Goal: Download file/media

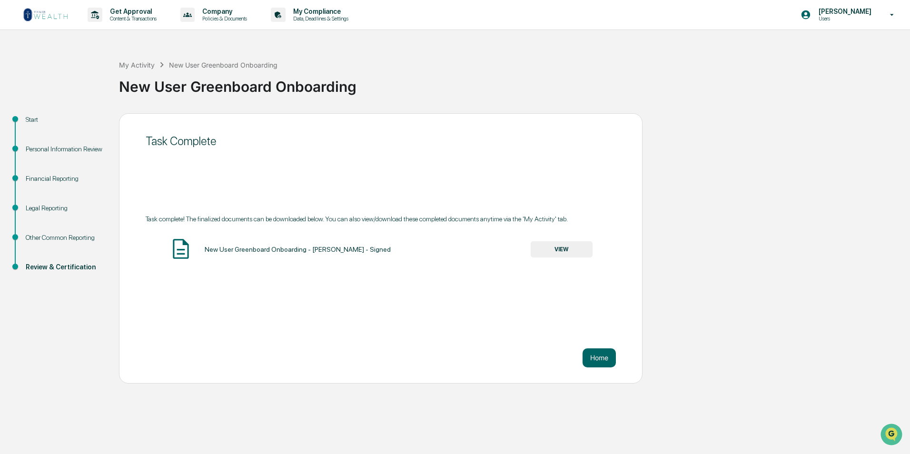
click at [59, 15] on img at bounding box center [46, 14] width 46 height 15
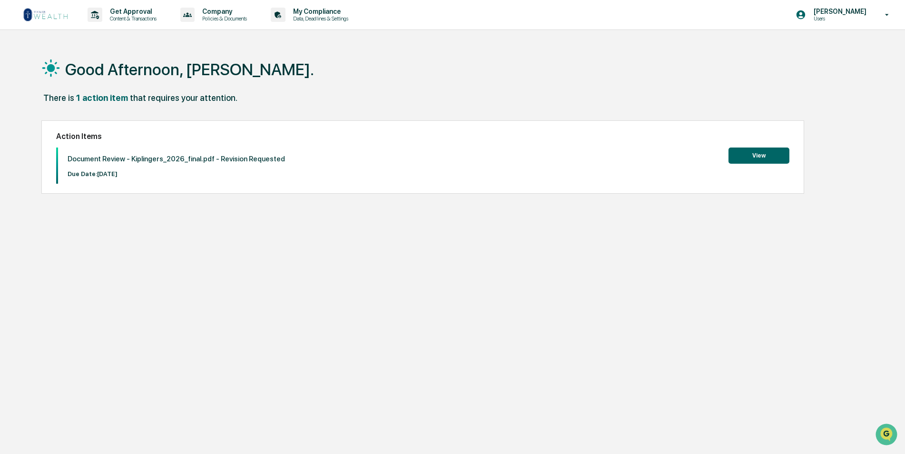
click at [743, 159] on button "View" at bounding box center [759, 156] width 61 height 16
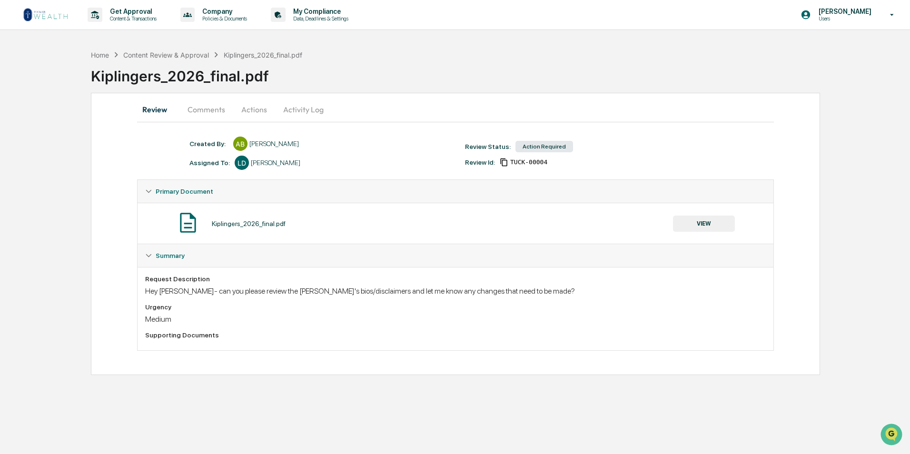
click at [213, 116] on button "Comments" at bounding box center [206, 109] width 53 height 23
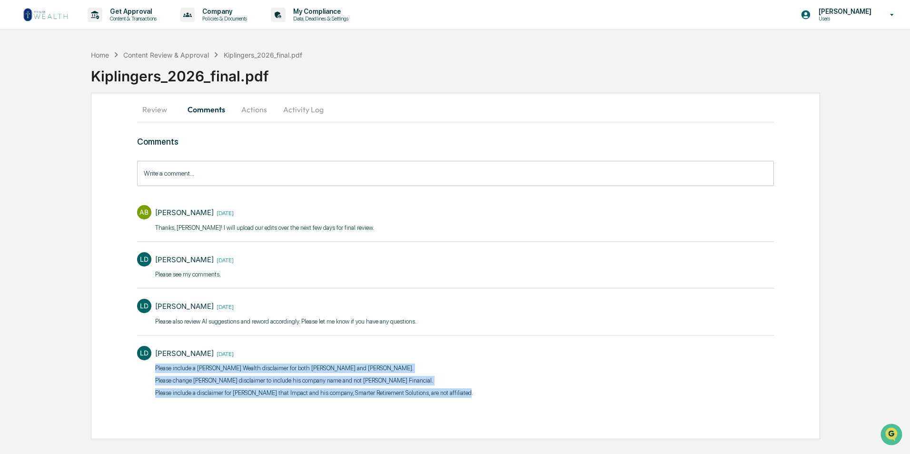
drag, startPoint x: 458, startPoint y: 394, endPoint x: 153, endPoint y: 370, distance: 306.0
click at [153, 370] on div "[PERSON_NAME] [DATE] Please include a [PERSON_NAME] Wealth disclaimer for both …" at bounding box center [455, 371] width 637 height 60
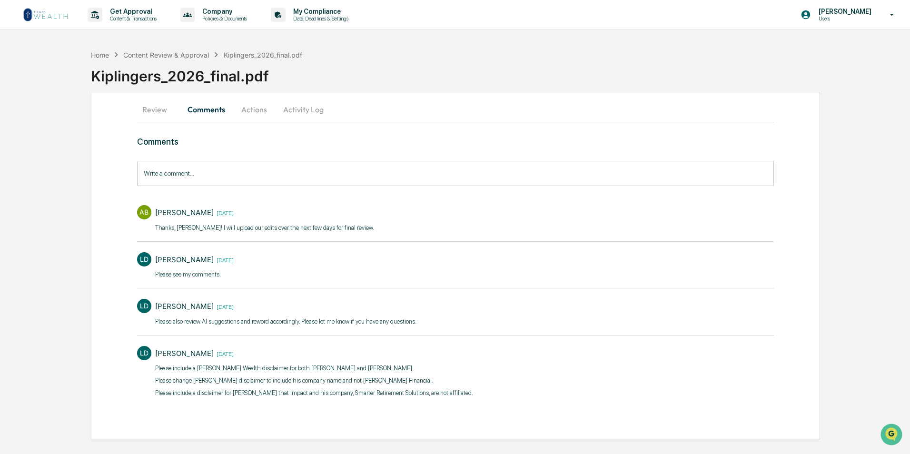
click at [310, 311] on div "[PERSON_NAME] [DATE]" at bounding box center [285, 306] width 261 height 15
click at [250, 114] on button "Actions" at bounding box center [254, 109] width 43 height 23
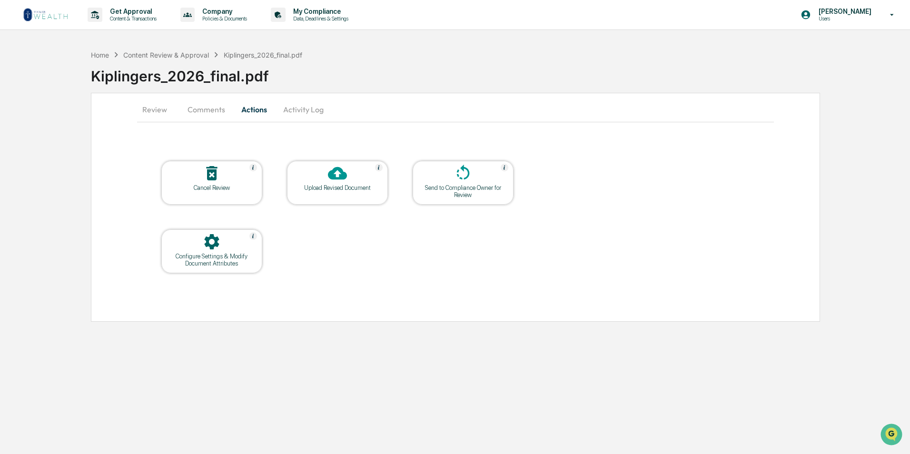
click at [217, 109] on button "Comments" at bounding box center [206, 109] width 53 height 23
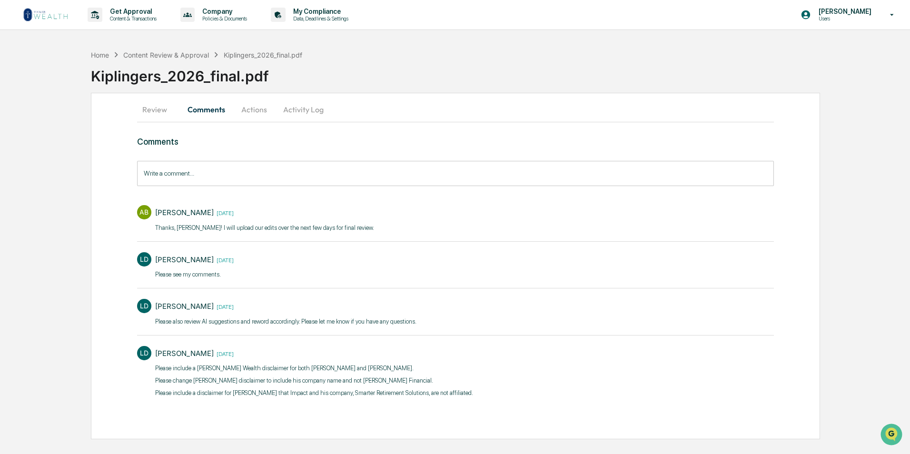
click at [295, 108] on button "Activity Log" at bounding box center [304, 109] width 56 height 23
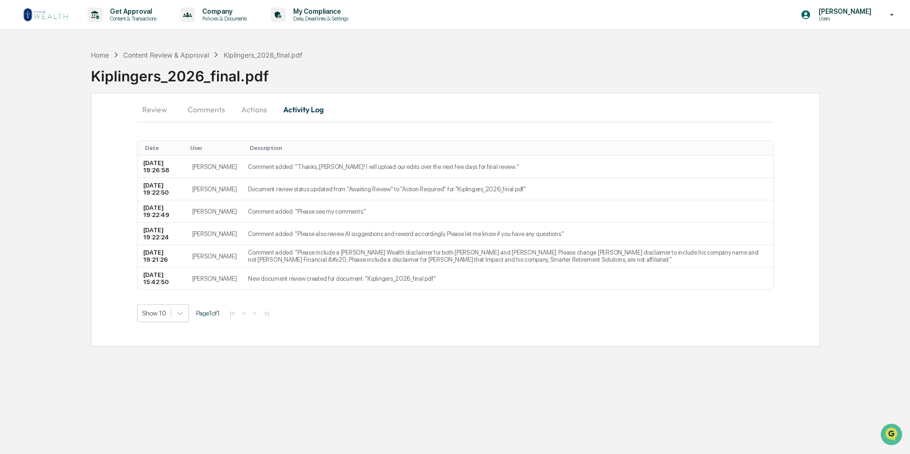
click at [158, 105] on button "Review" at bounding box center [158, 109] width 43 height 23
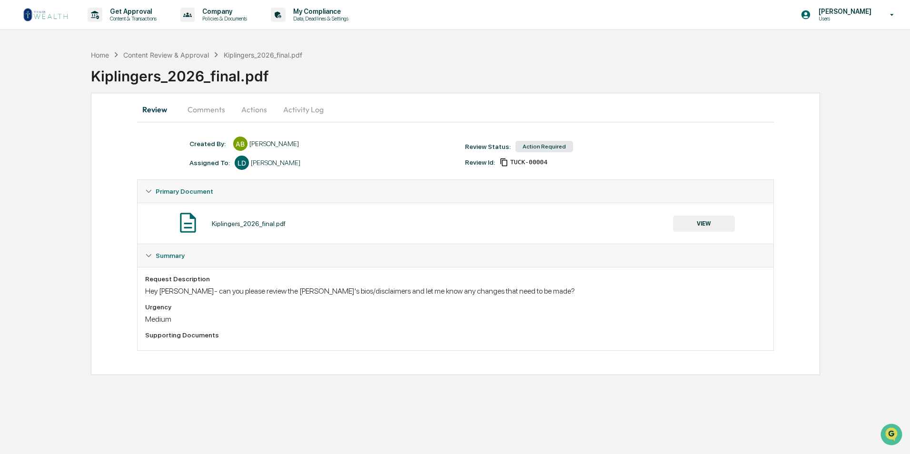
click at [206, 109] on button "Comments" at bounding box center [206, 109] width 53 height 23
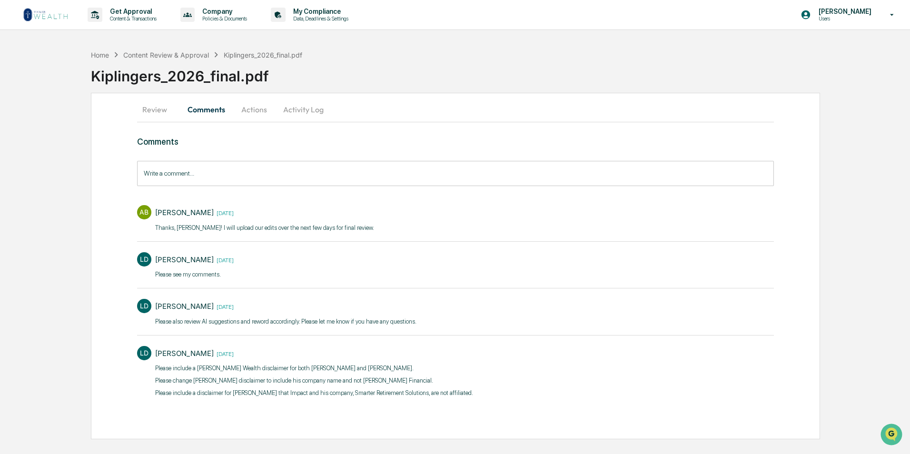
click at [259, 107] on button "Actions" at bounding box center [254, 109] width 43 height 23
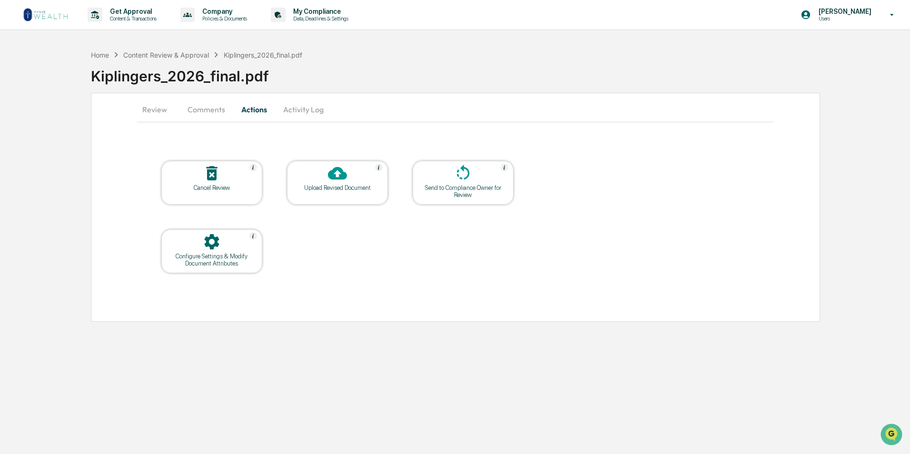
click at [307, 108] on button "Activity Log" at bounding box center [304, 109] width 56 height 23
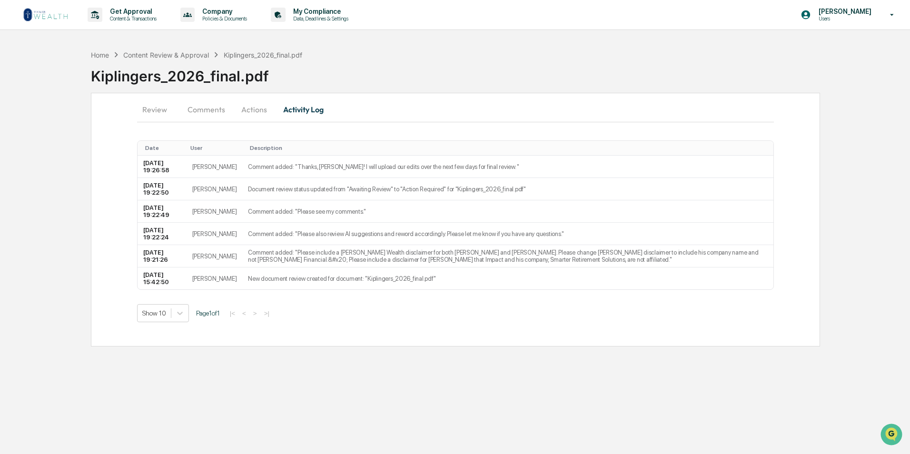
click at [205, 108] on button "Comments" at bounding box center [206, 109] width 53 height 23
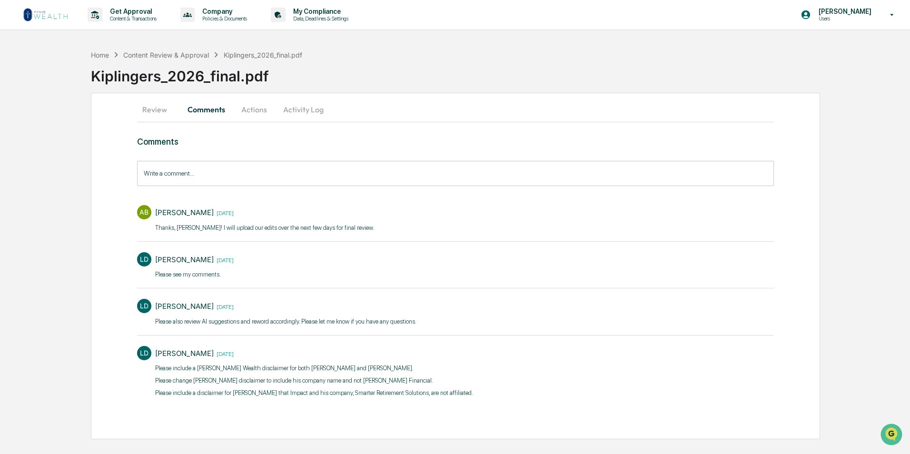
click at [158, 107] on button "Review" at bounding box center [158, 109] width 43 height 23
click at [207, 111] on button "Comments" at bounding box center [206, 109] width 53 height 23
click at [262, 112] on button "Actions" at bounding box center [254, 109] width 43 height 23
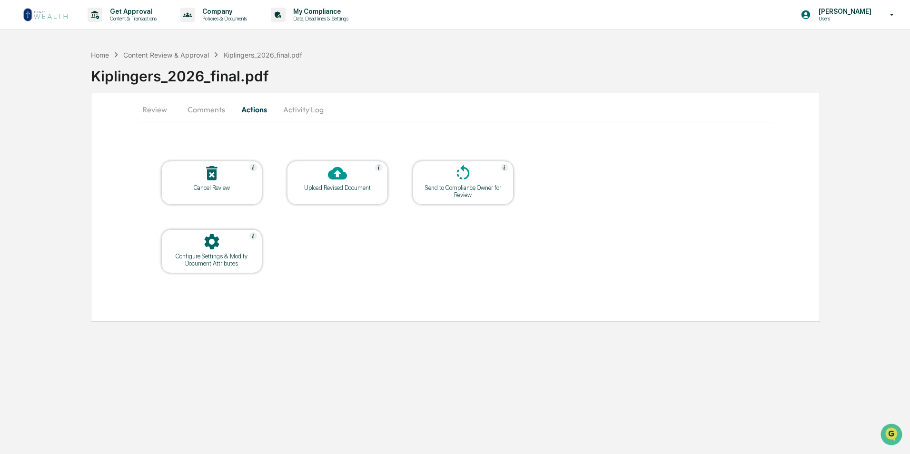
click at [207, 108] on button "Comments" at bounding box center [206, 109] width 53 height 23
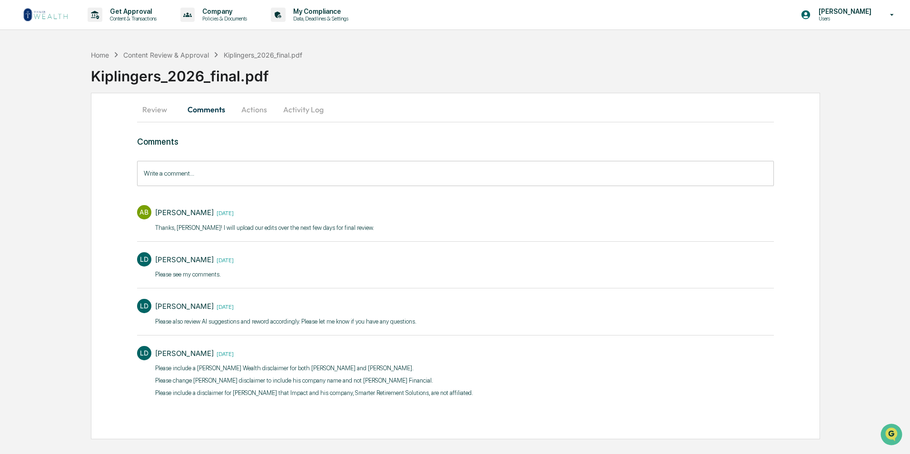
click at [158, 112] on button "Review" at bounding box center [158, 109] width 43 height 23
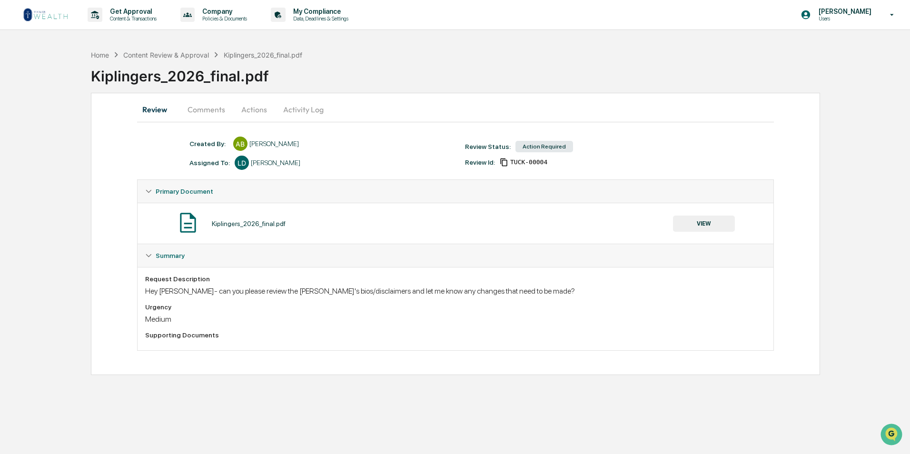
click at [503, 165] on icon at bounding box center [504, 162] width 9 height 9
click at [195, 221] on img at bounding box center [188, 223] width 24 height 24
click at [220, 108] on button "Comments" at bounding box center [206, 109] width 53 height 23
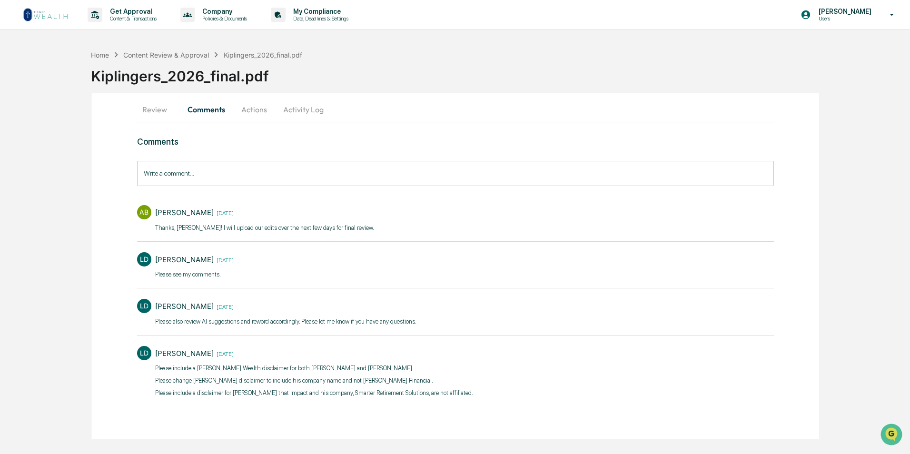
click at [254, 113] on button "Actions" at bounding box center [254, 109] width 43 height 23
click at [296, 108] on button "Activity Log" at bounding box center [304, 109] width 56 height 23
click at [154, 109] on button "Review" at bounding box center [158, 109] width 43 height 23
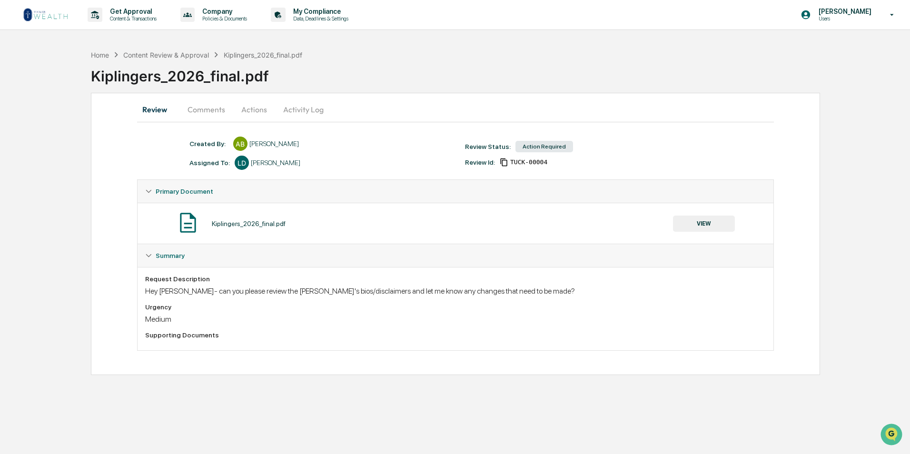
click at [196, 111] on button "Comments" at bounding box center [206, 109] width 53 height 23
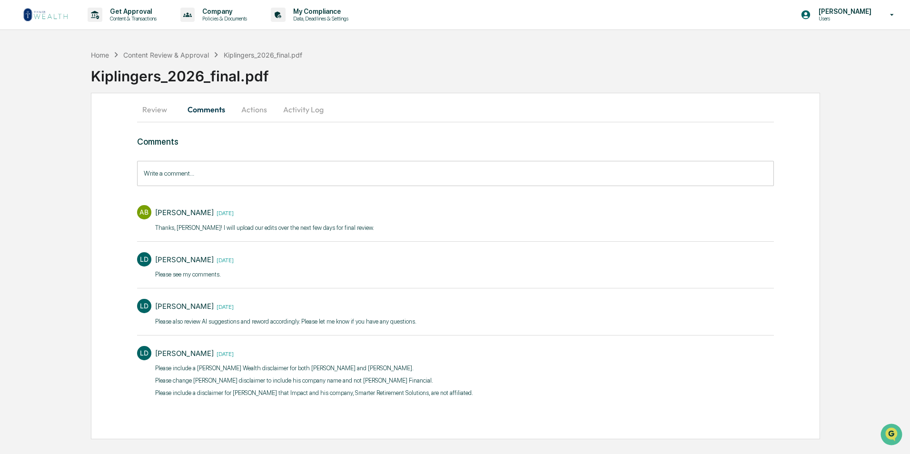
click at [258, 112] on button "Actions" at bounding box center [254, 109] width 43 height 23
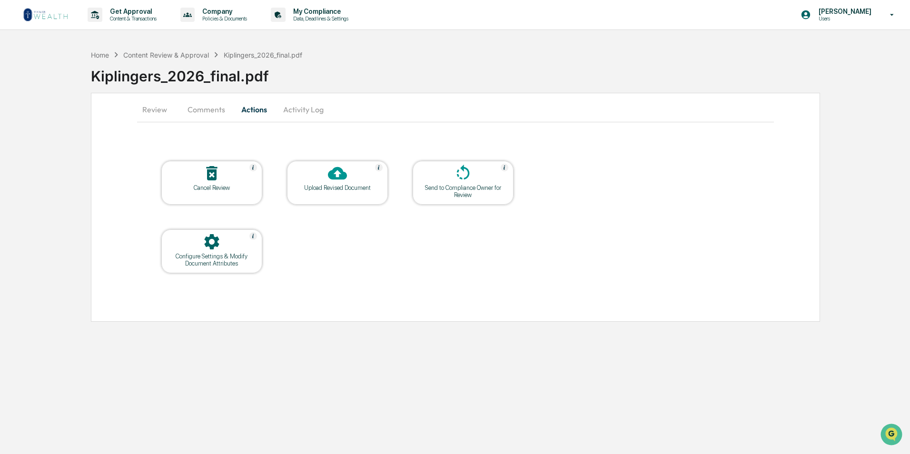
click at [313, 111] on button "Activity Log" at bounding box center [304, 109] width 56 height 23
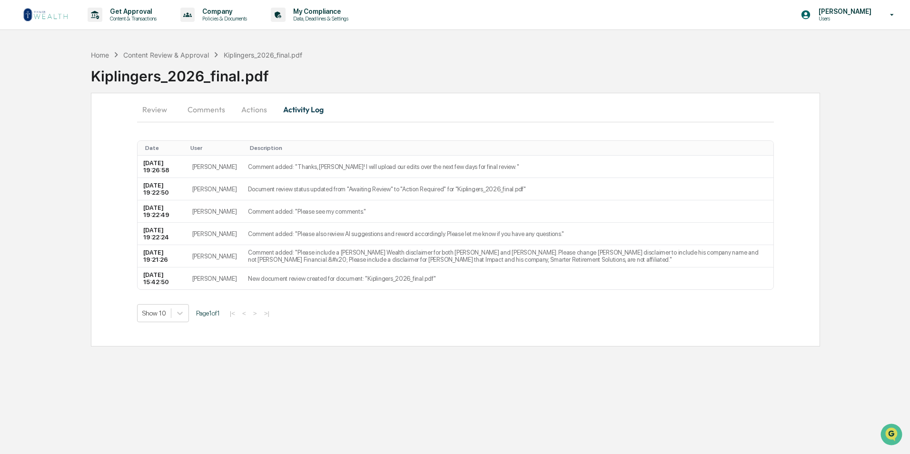
click at [162, 109] on button "Review" at bounding box center [158, 109] width 43 height 23
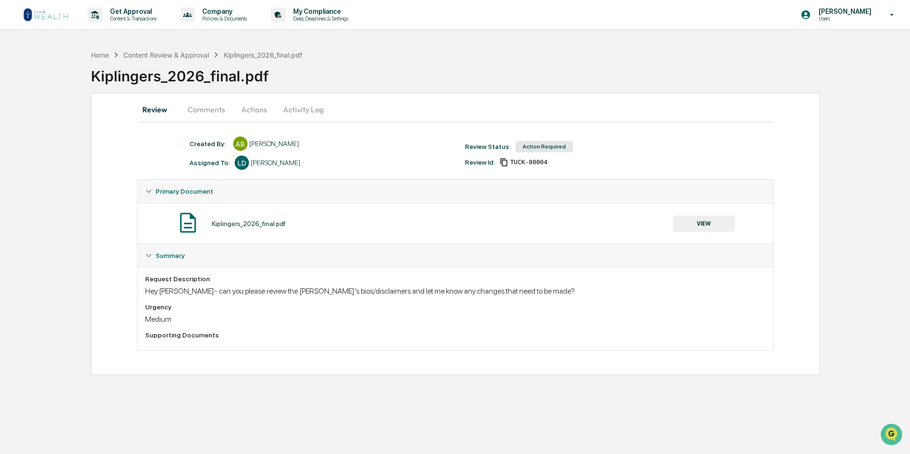
click at [188, 226] on img at bounding box center [188, 223] width 24 height 24
click at [163, 246] on div "Summary" at bounding box center [456, 255] width 636 height 23
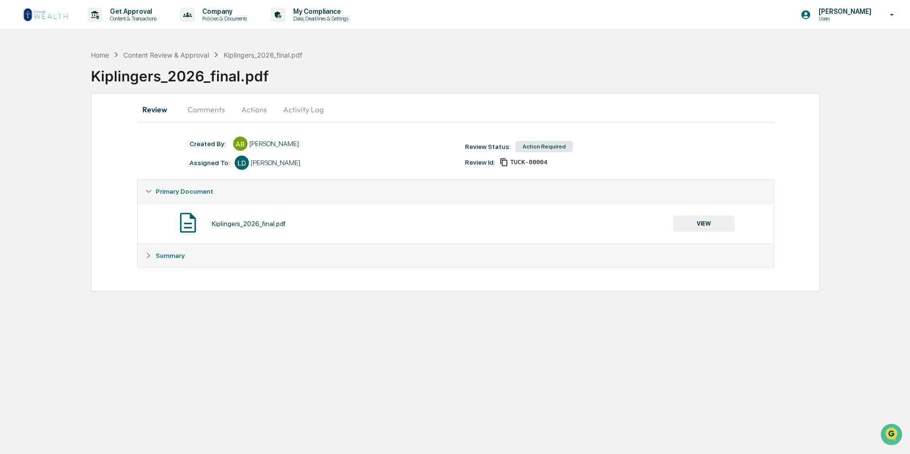
click at [148, 192] on icon at bounding box center [149, 191] width 6 height 3
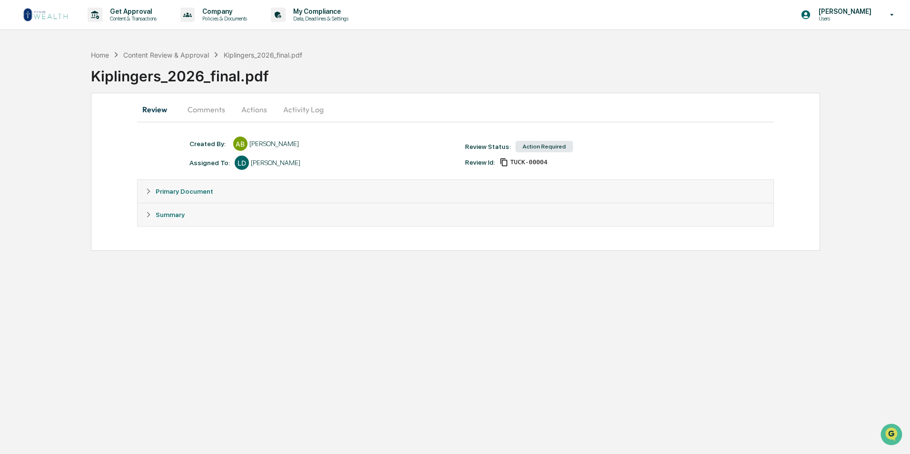
click at [149, 195] on icon at bounding box center [148, 191] width 7 height 7
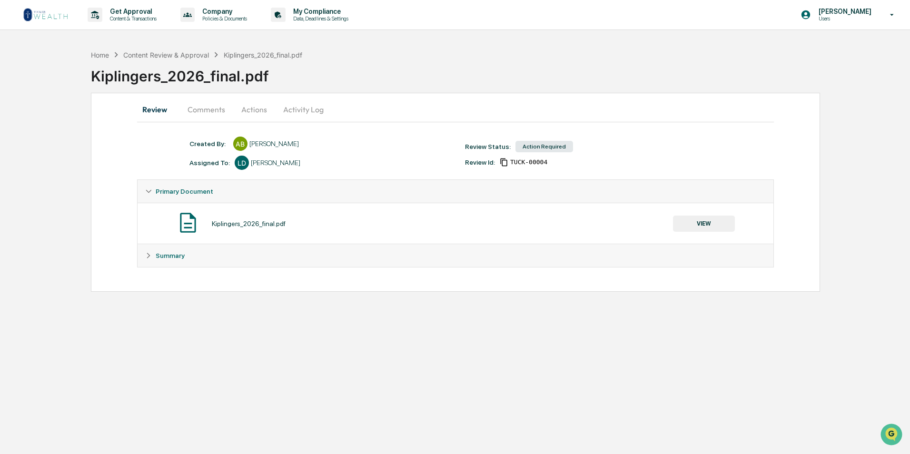
click at [187, 229] on img at bounding box center [188, 223] width 24 height 24
click at [227, 226] on div "Kiplingers_2026_final.pdf" at bounding box center [249, 224] width 74 height 8
click at [166, 56] on div "Content Review & Approval" at bounding box center [166, 55] width 86 height 8
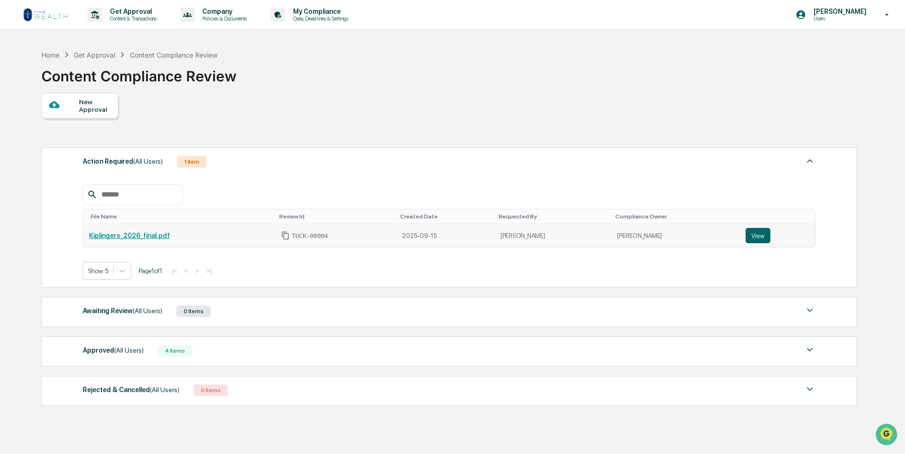
click at [150, 237] on link "Kiplingers_2026_final.pdf" at bounding box center [129, 236] width 81 height 8
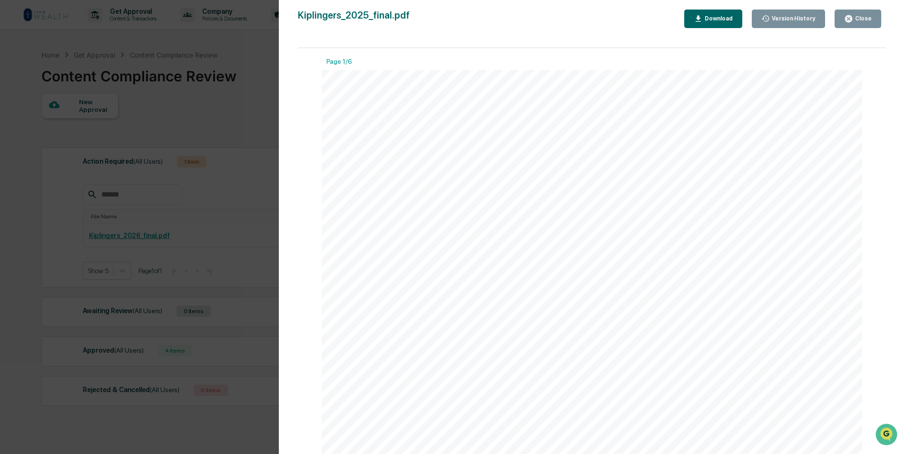
click at [712, 16] on div "Download" at bounding box center [718, 18] width 30 height 7
click at [849, 17] on icon "button" at bounding box center [848, 18] width 7 height 7
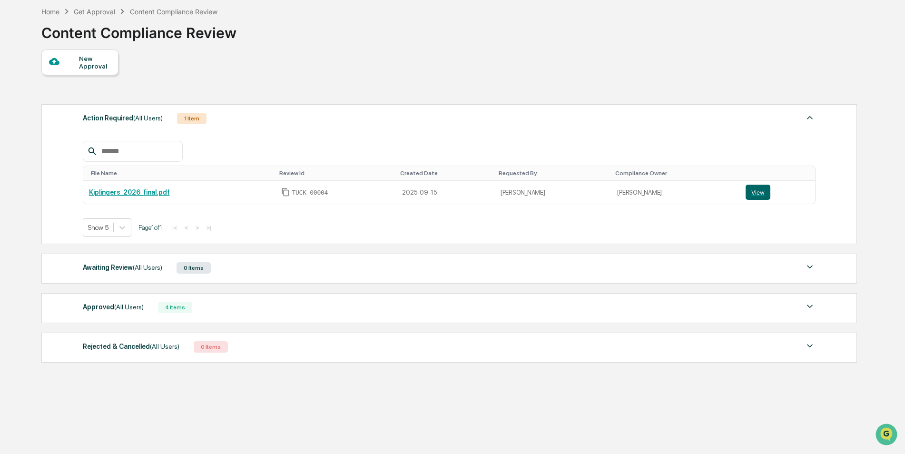
scroll to position [45, 0]
click at [229, 308] on div "Approved (All Users) 4 Items" at bounding box center [449, 305] width 733 height 13
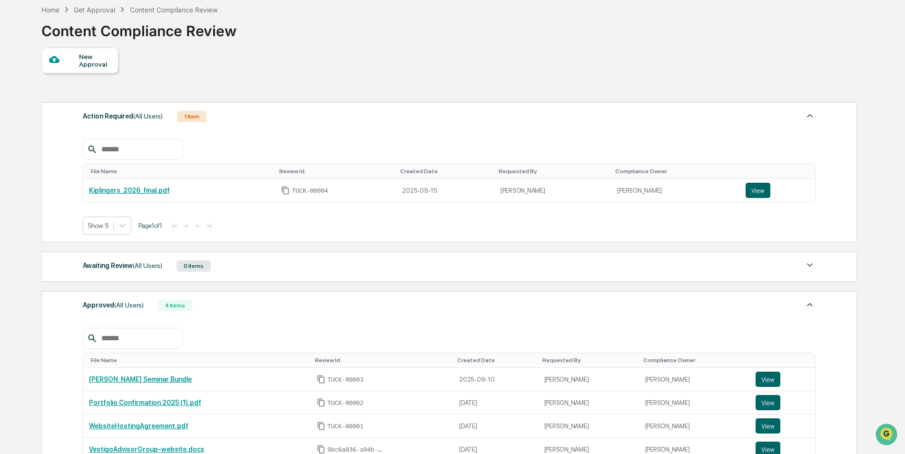
click at [229, 308] on div "Approved (All Users) 4 Items" at bounding box center [449, 305] width 733 height 13
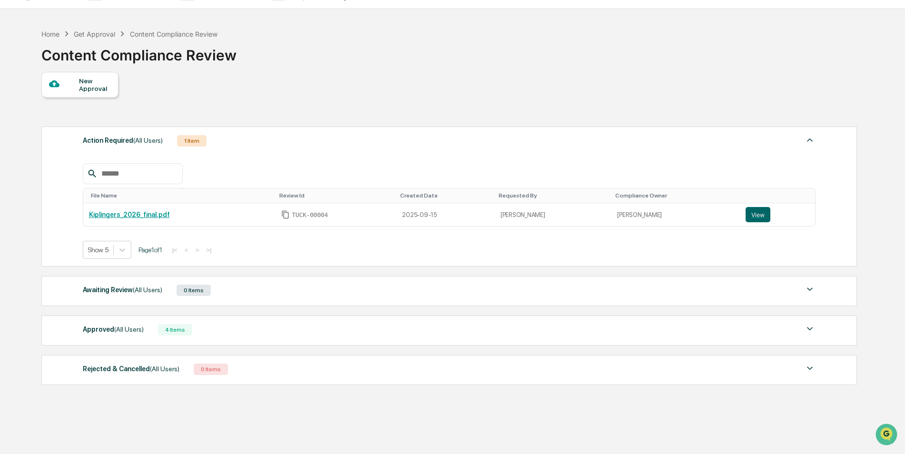
scroll to position [0, 0]
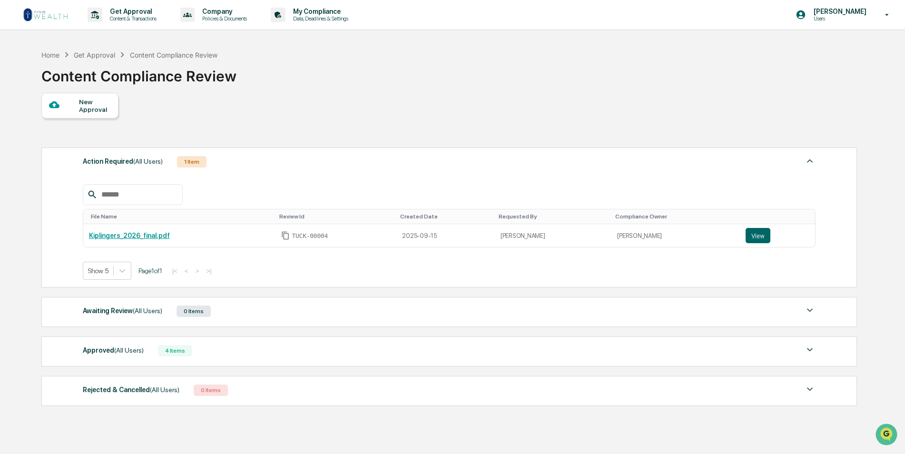
click at [170, 54] on div "Content Compliance Review" at bounding box center [174, 55] width 88 height 8
click at [124, 346] on span "(All Users)" at bounding box center [129, 350] width 30 height 8
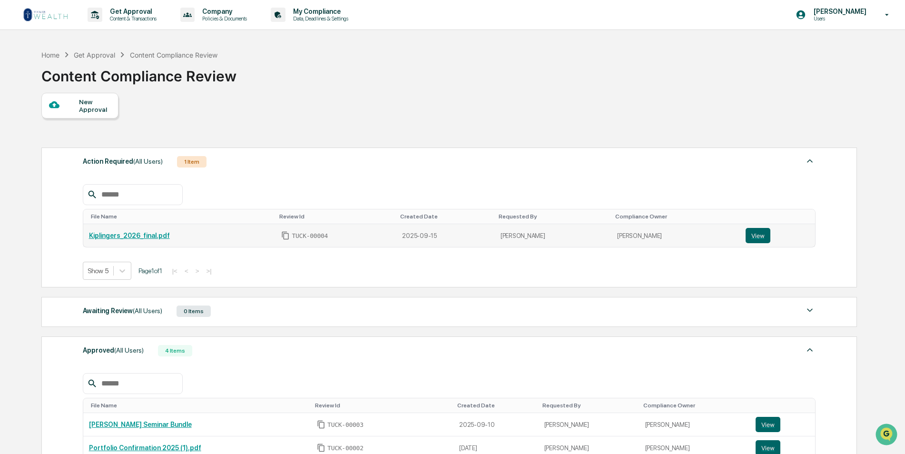
click at [155, 239] on link "Kiplingers_2026_final.pdf" at bounding box center [129, 236] width 81 height 8
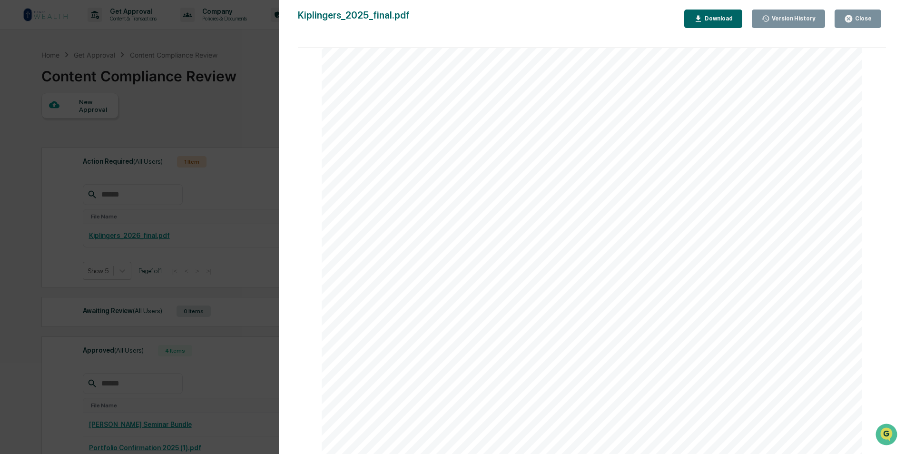
scroll to position [809, 0]
click at [161, 94] on div "Version History [DATE] 03:42 PM [PERSON_NAME] Kiplingers_2025_final.pdf Close V…" at bounding box center [452, 227] width 905 height 454
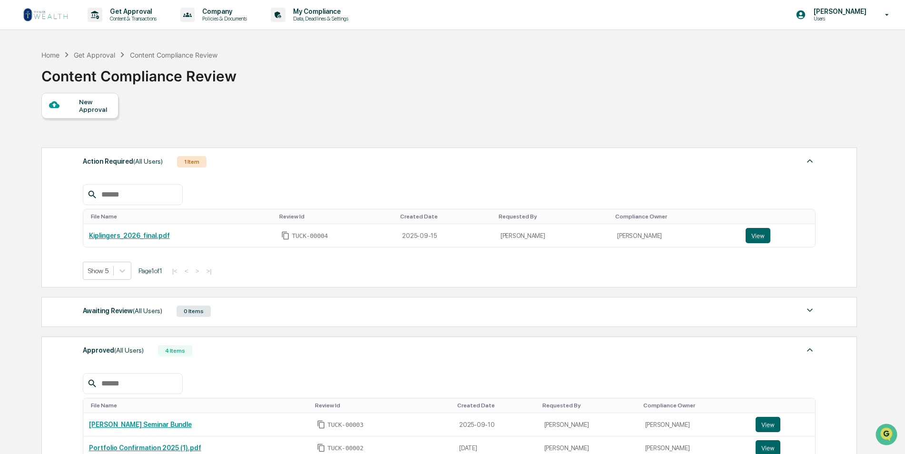
click at [37, 16] on img at bounding box center [46, 14] width 46 height 15
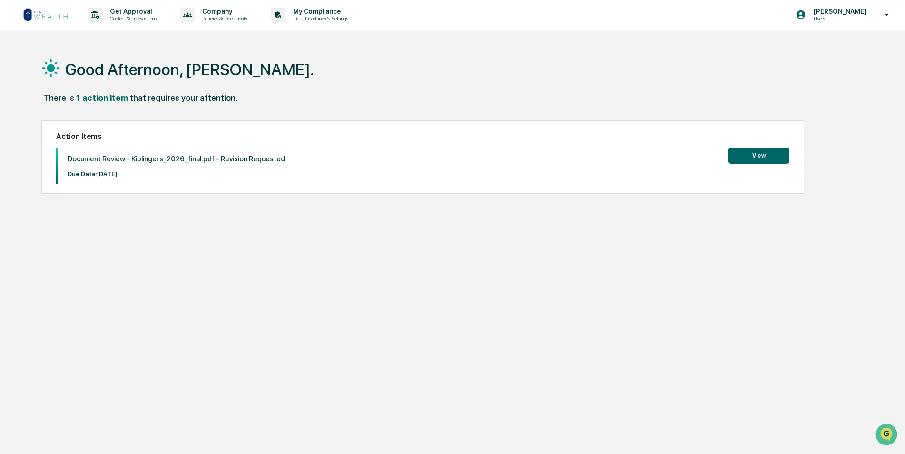
click at [746, 155] on button "View" at bounding box center [759, 156] width 61 height 16
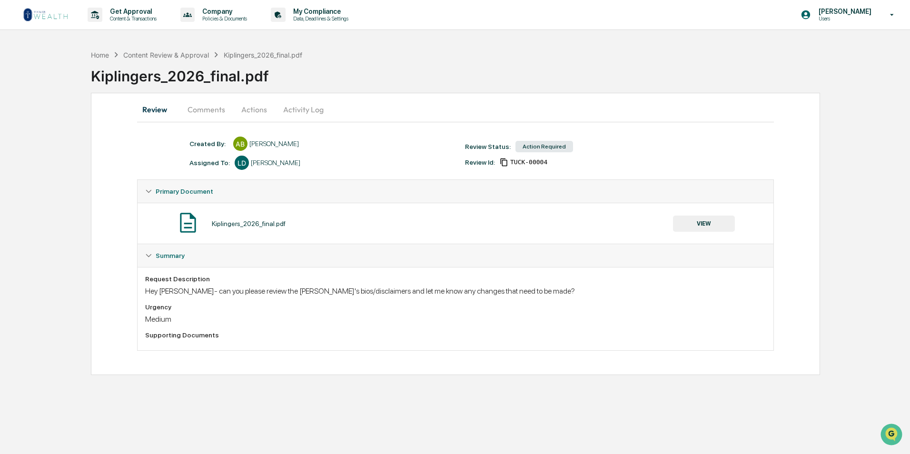
click at [204, 110] on button "Comments" at bounding box center [206, 109] width 53 height 23
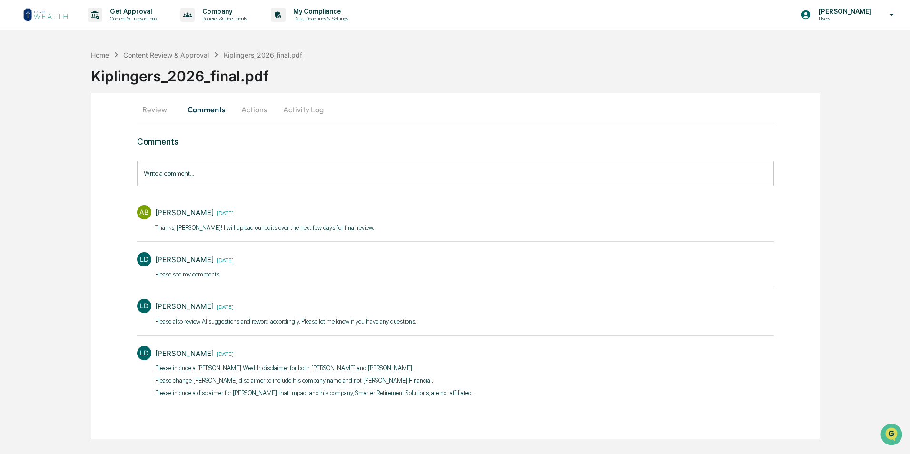
click at [251, 108] on button "Actions" at bounding box center [254, 109] width 43 height 23
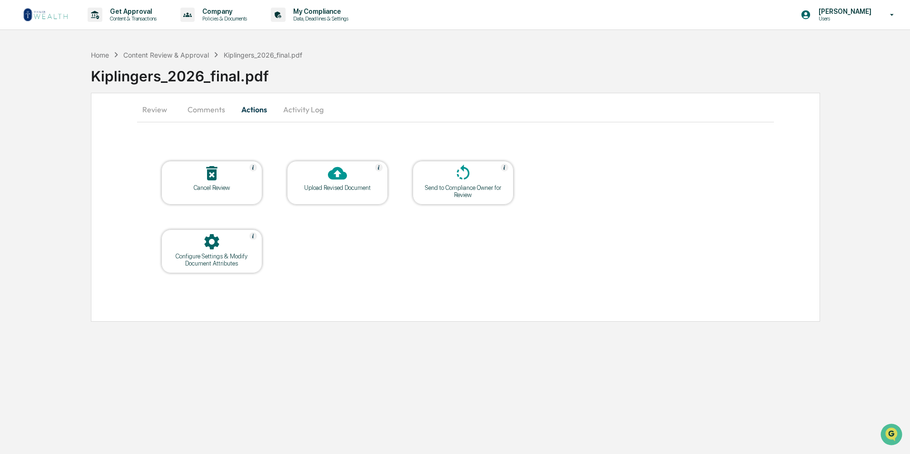
click at [306, 115] on button "Activity Log" at bounding box center [304, 109] width 56 height 23
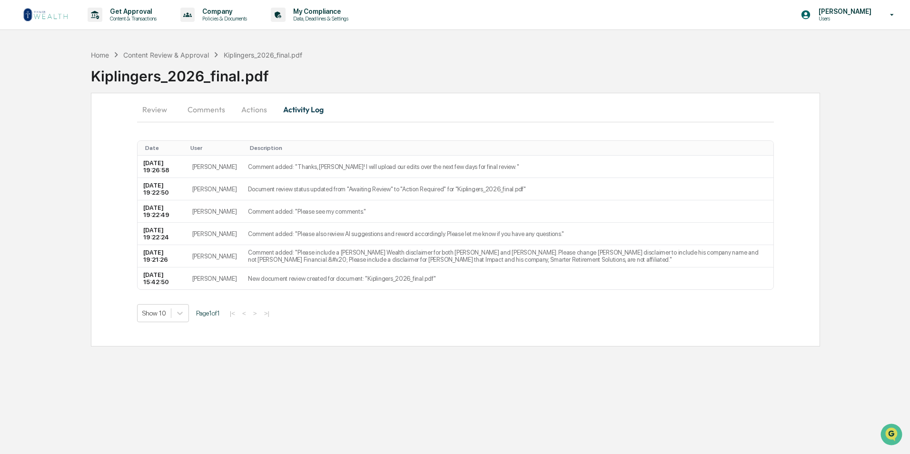
click at [167, 109] on button "Review" at bounding box center [158, 109] width 43 height 23
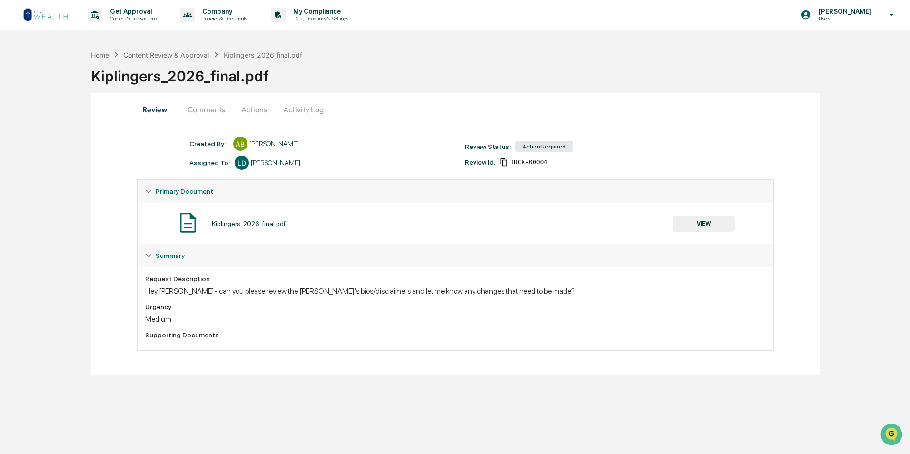
click at [215, 104] on button "Comments" at bounding box center [206, 109] width 53 height 23
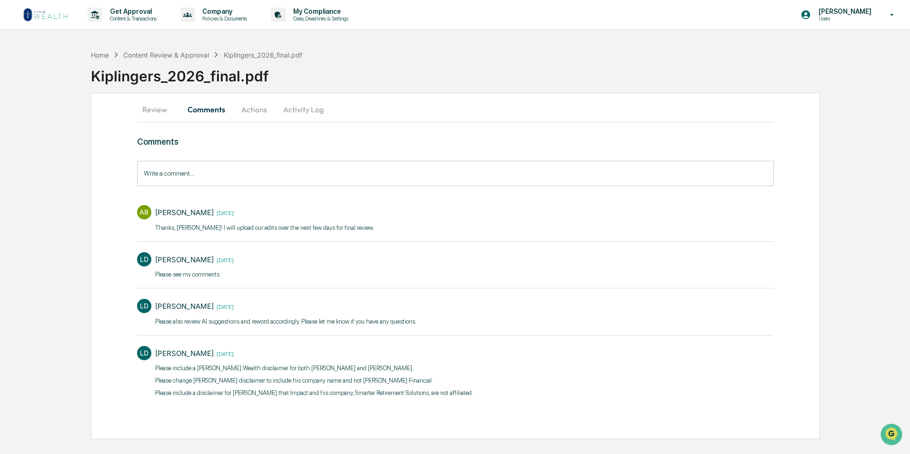
click at [170, 111] on button "Review" at bounding box center [158, 109] width 43 height 23
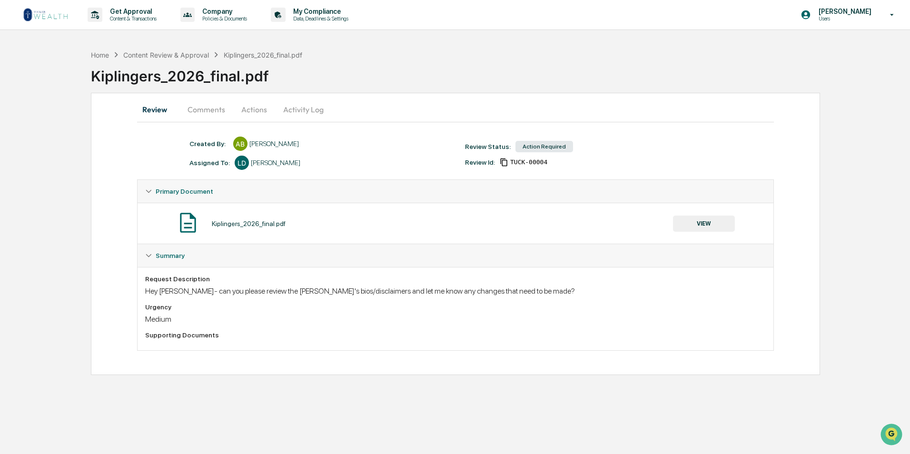
click at [110, 54] on div "Home Content Review & Approval Kiplingers_2026_final.pdf" at bounding box center [196, 54] width 211 height 10
click at [108, 55] on div "Home" at bounding box center [100, 55] width 18 height 8
